Goal: Navigation & Orientation: Find specific page/section

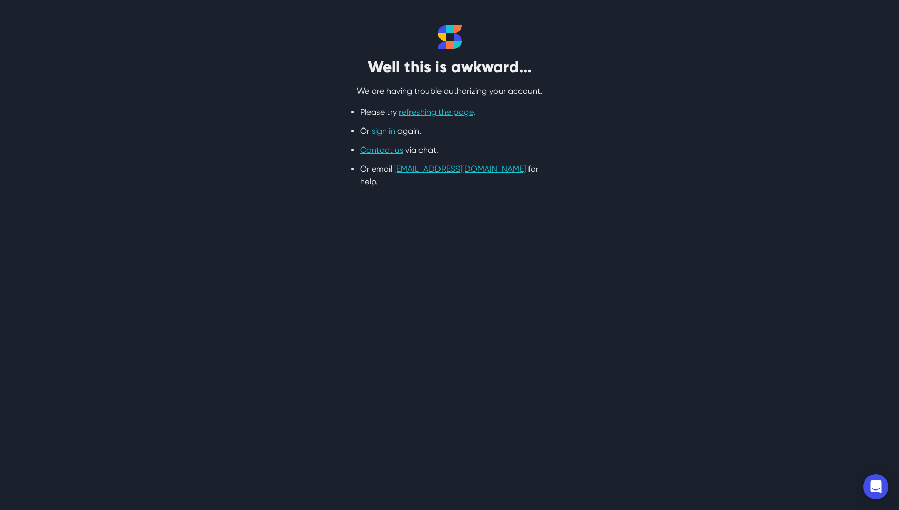
click at [387, 132] on link "sign in" at bounding box center [384, 131] width 24 height 10
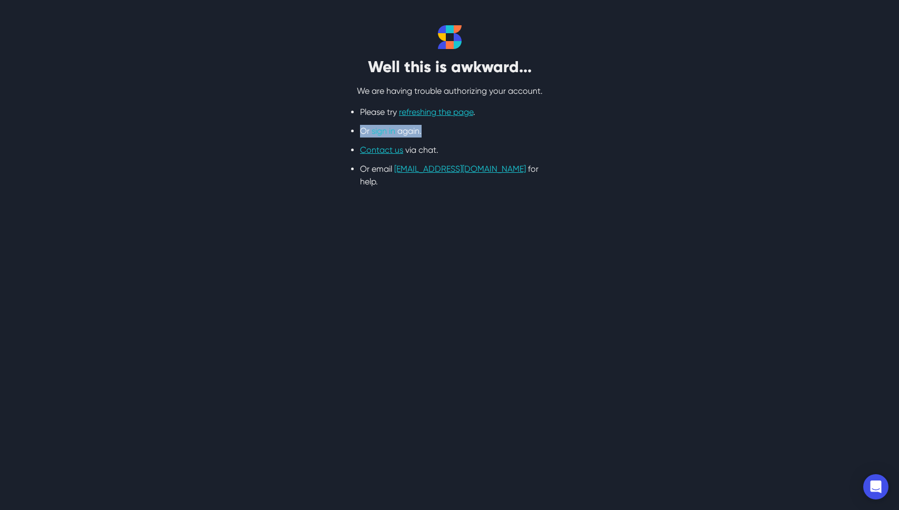
click at [387, 132] on link "sign in" at bounding box center [384, 131] width 24 height 10
click at [257, 213] on html "Well this is awkward... We are having trouble authorizing your account. Please …" at bounding box center [449, 106] width 899 height 213
